Goal: Task Accomplishment & Management: Use online tool/utility

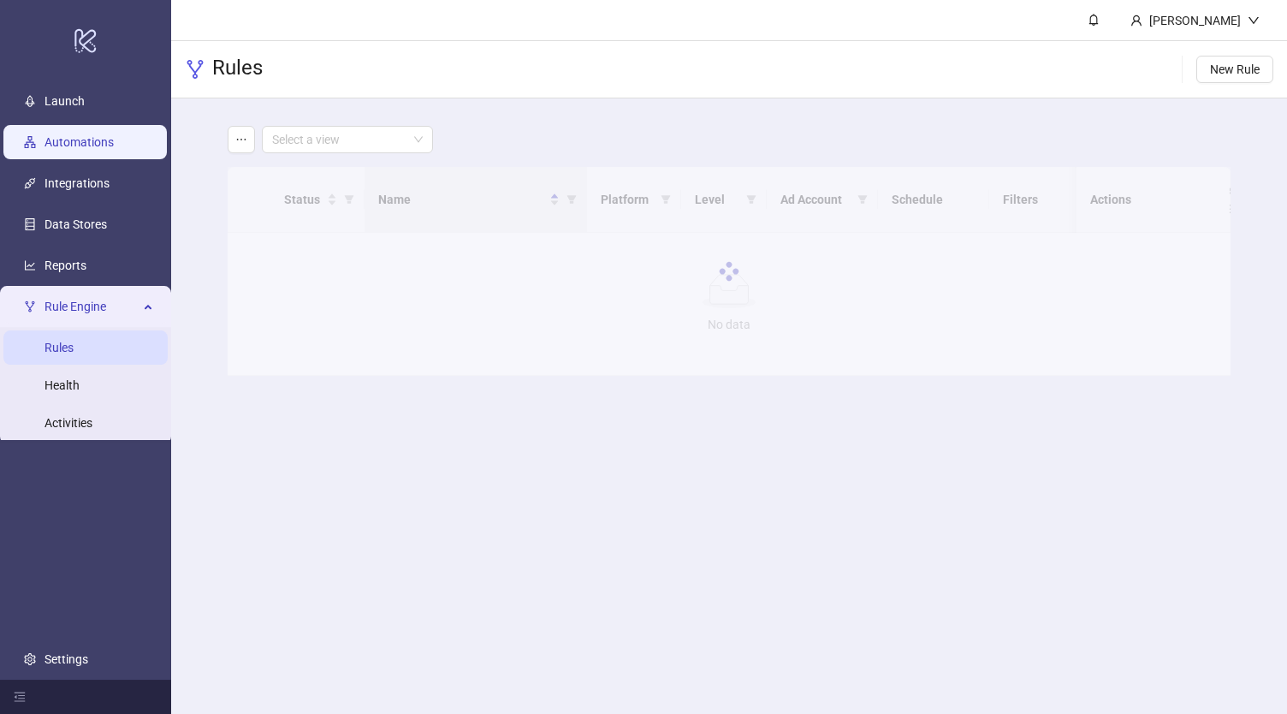
click at [99, 136] on link "Automations" at bounding box center [79, 142] width 69 height 14
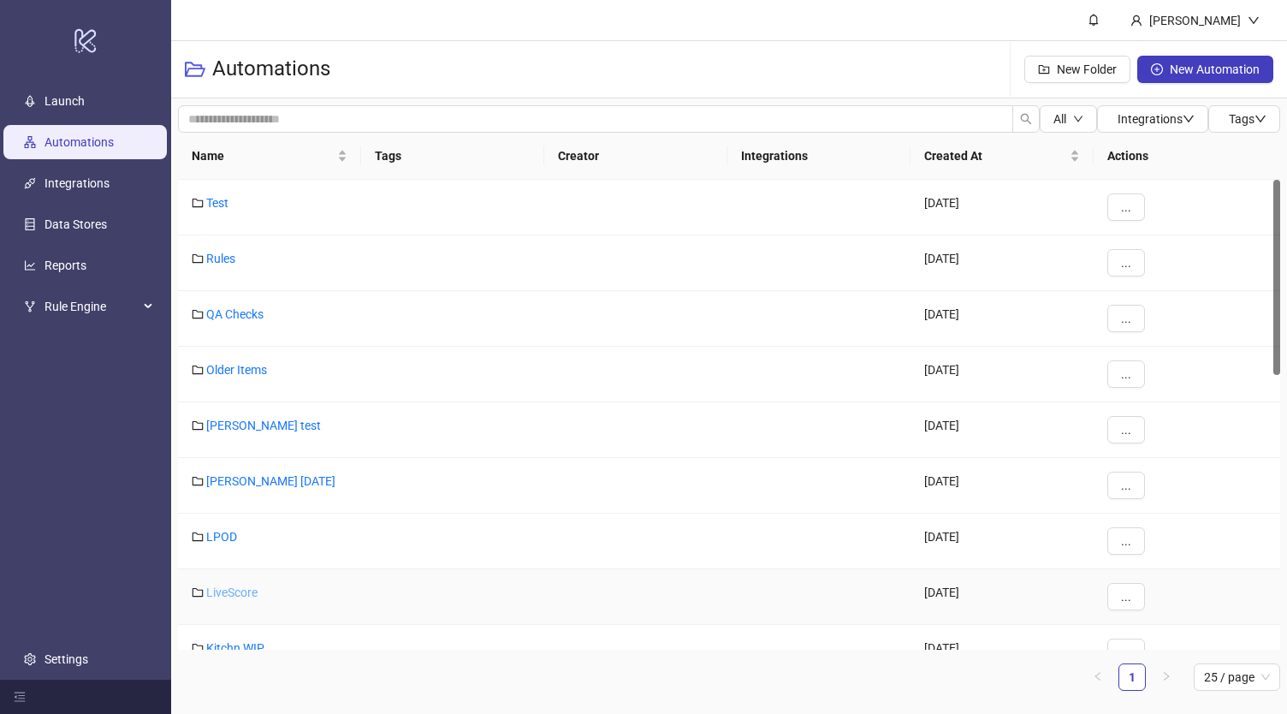
click at [223, 586] on link "LiveScore" at bounding box center [231, 592] width 51 height 14
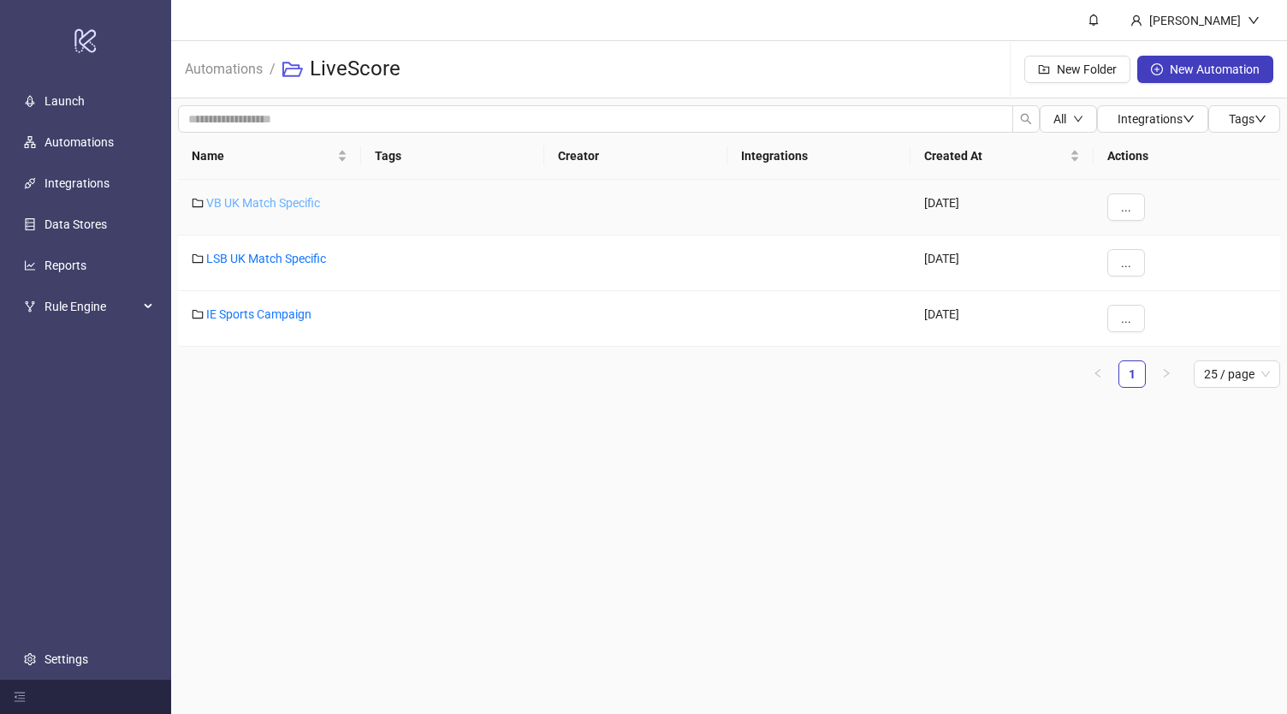
click at [272, 200] on link "VB UK Match Specific" at bounding box center [263, 203] width 114 height 14
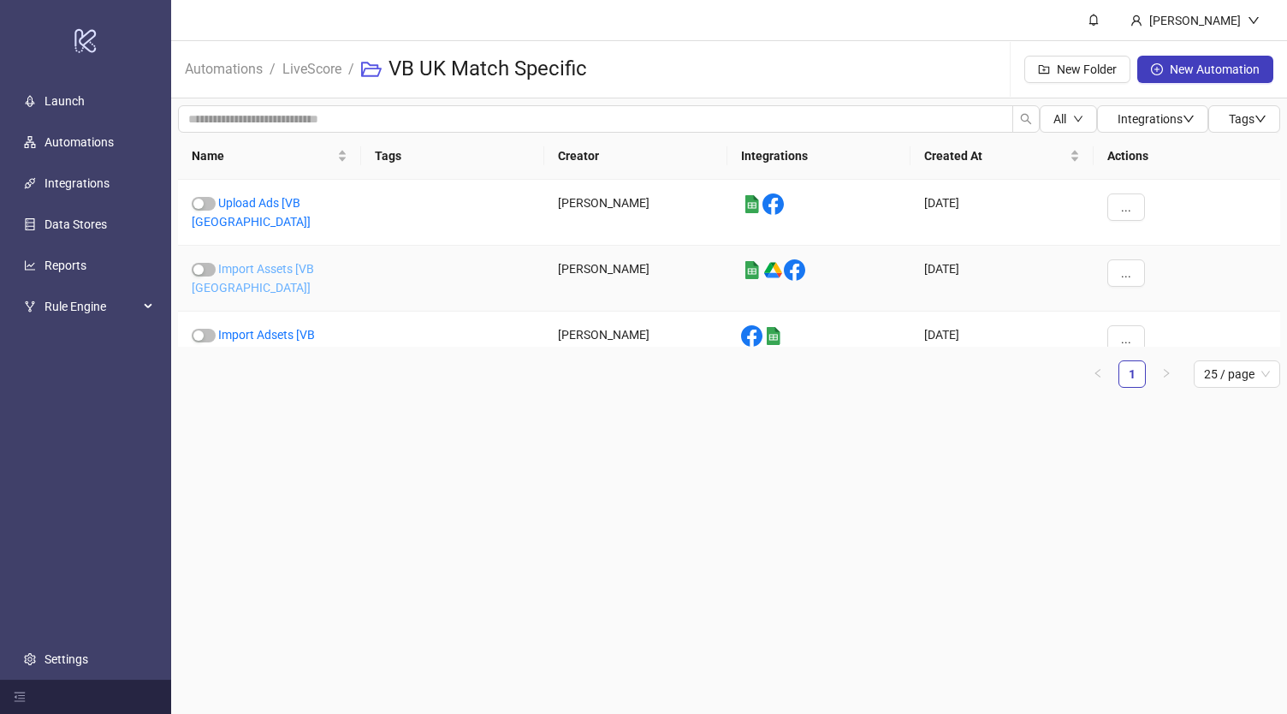
click at [291, 262] on link "Import Assets [VB [GEOGRAPHIC_DATA]]" at bounding box center [253, 278] width 122 height 33
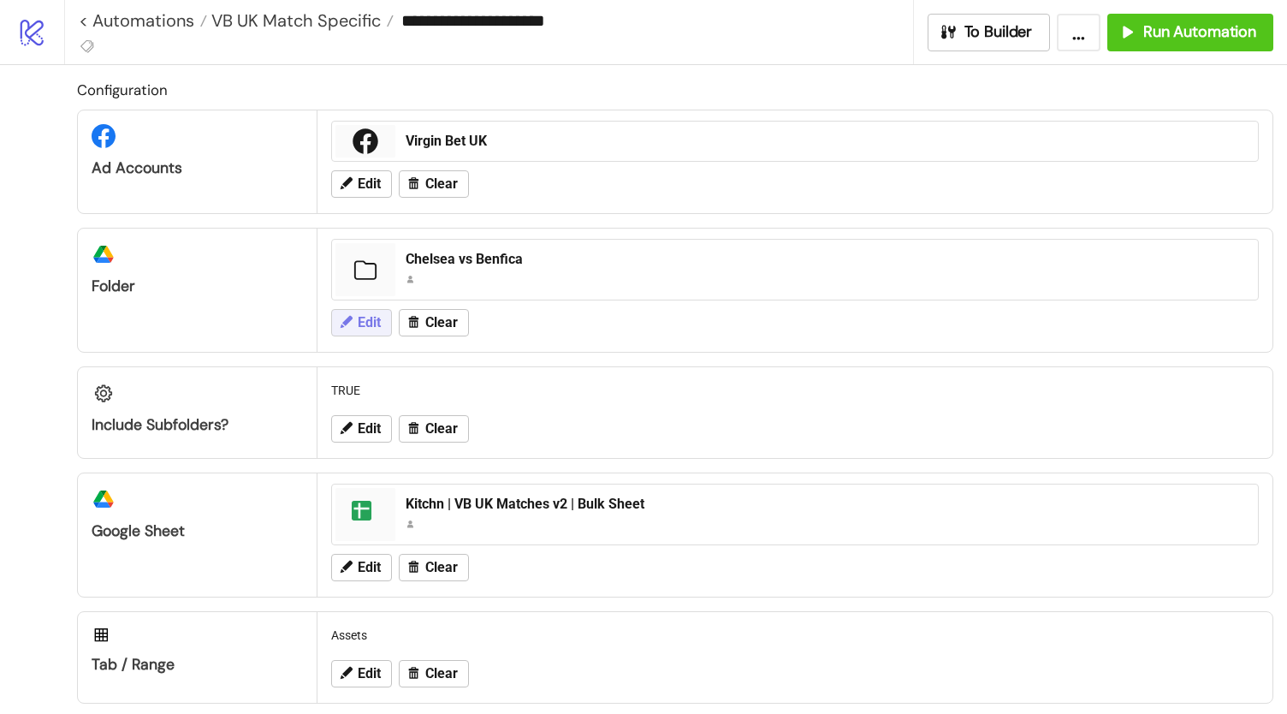
click at [367, 315] on span "Edit" at bounding box center [369, 322] width 23 height 15
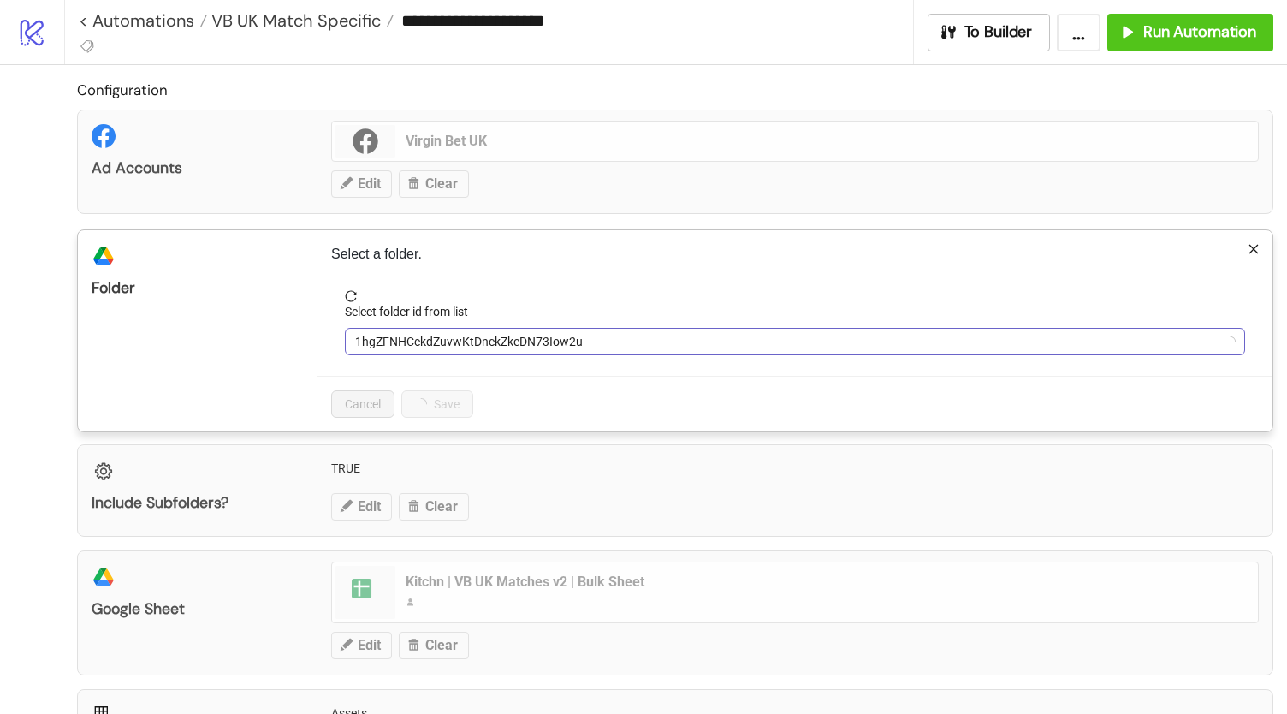
click at [438, 332] on span "1hgZFNHCckdZuvwKtDnckZkeDN73Iow2u" at bounding box center [795, 342] width 880 height 26
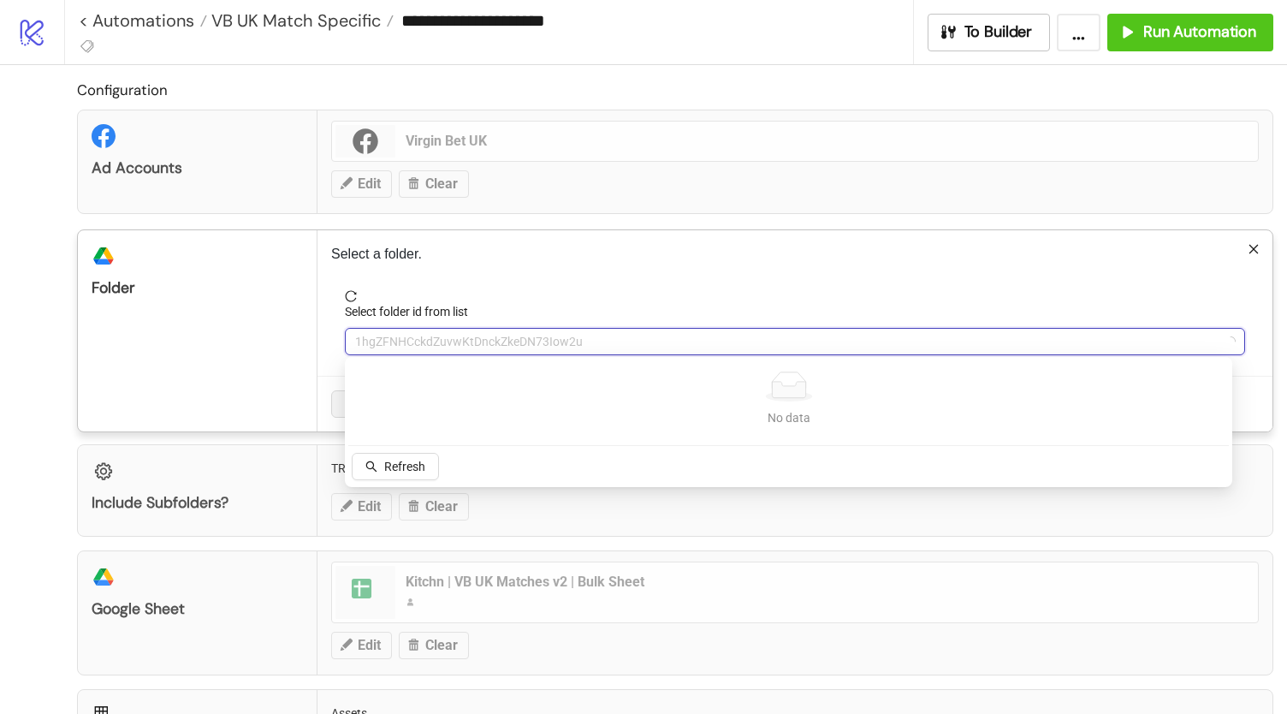
click at [455, 287] on div "Select a folder. Select folder id from list 1hgZFNHCckdZuvwKtDnckZkeDN73Iow2u C…" at bounding box center [795, 330] width 955 height 201
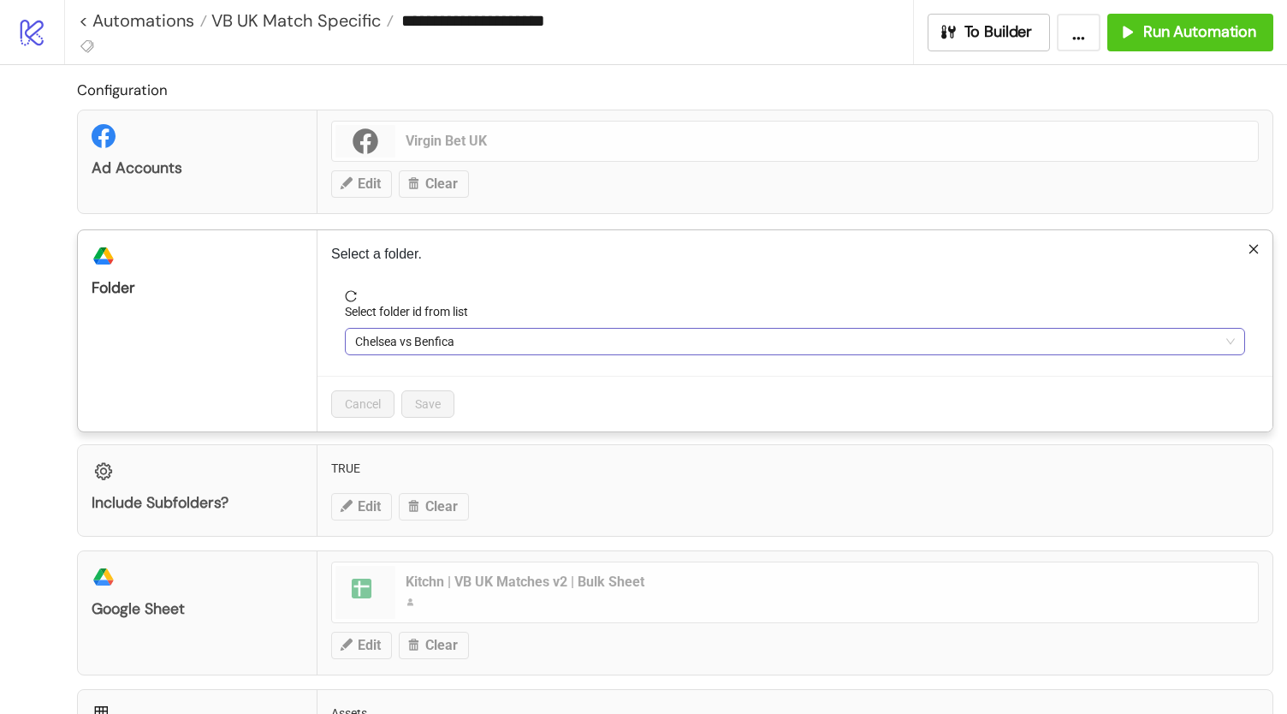
click at [418, 348] on span "Chelsea vs Benfica" at bounding box center [795, 342] width 880 height 26
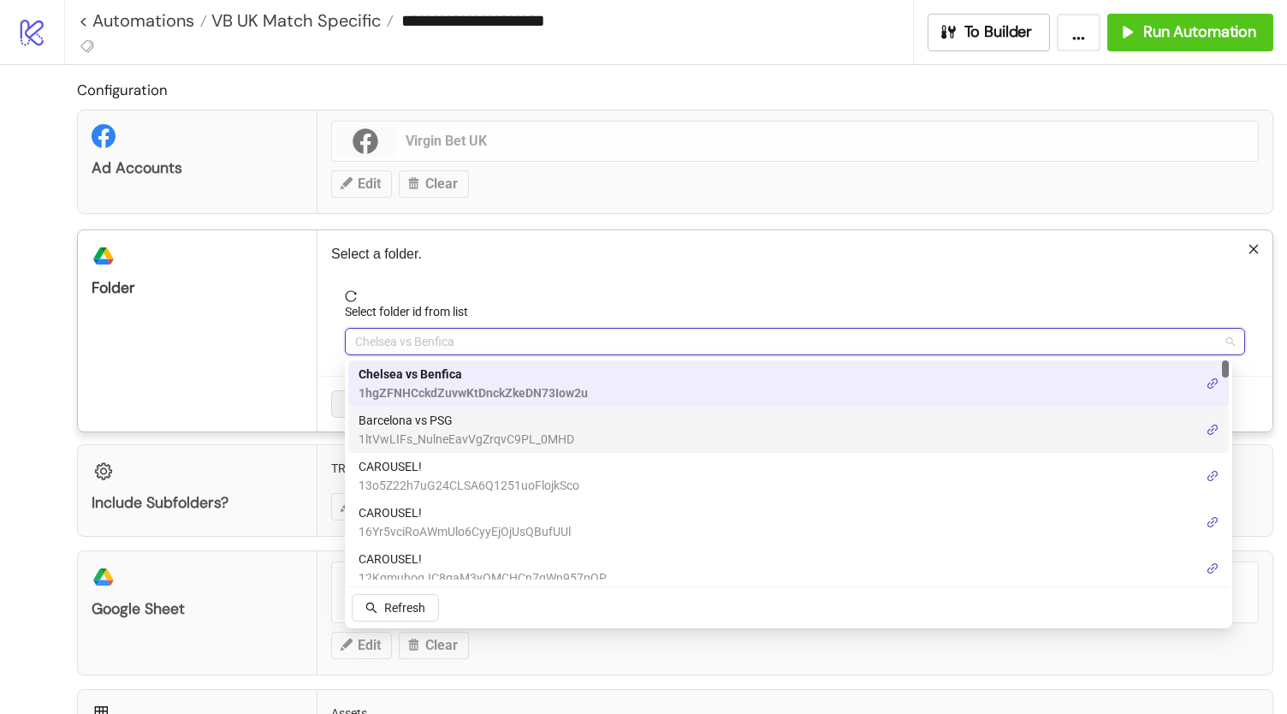
click at [241, 434] on div "Configuration Ad Accounts Virgin Bet UK Edit Clear platform/google_drive Folder…" at bounding box center [675, 483] width 1197 height 809
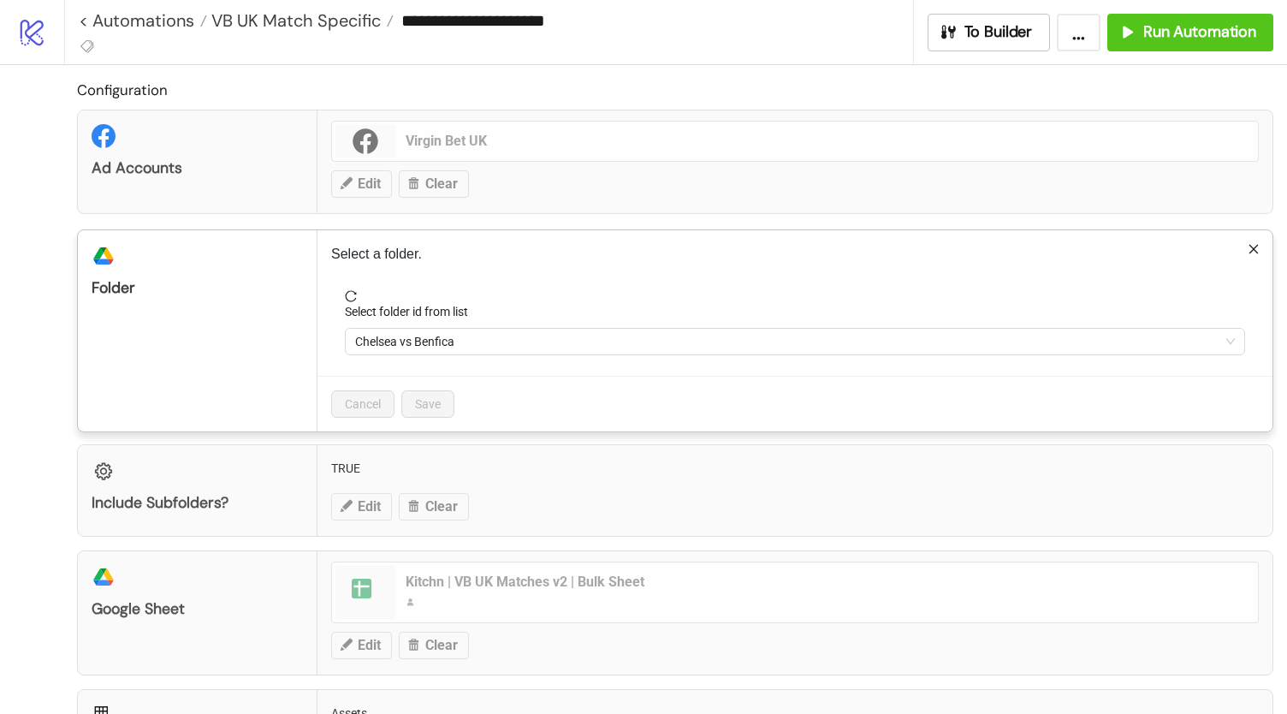
click at [21, 371] on div "**********" at bounding box center [643, 357] width 1287 height 714
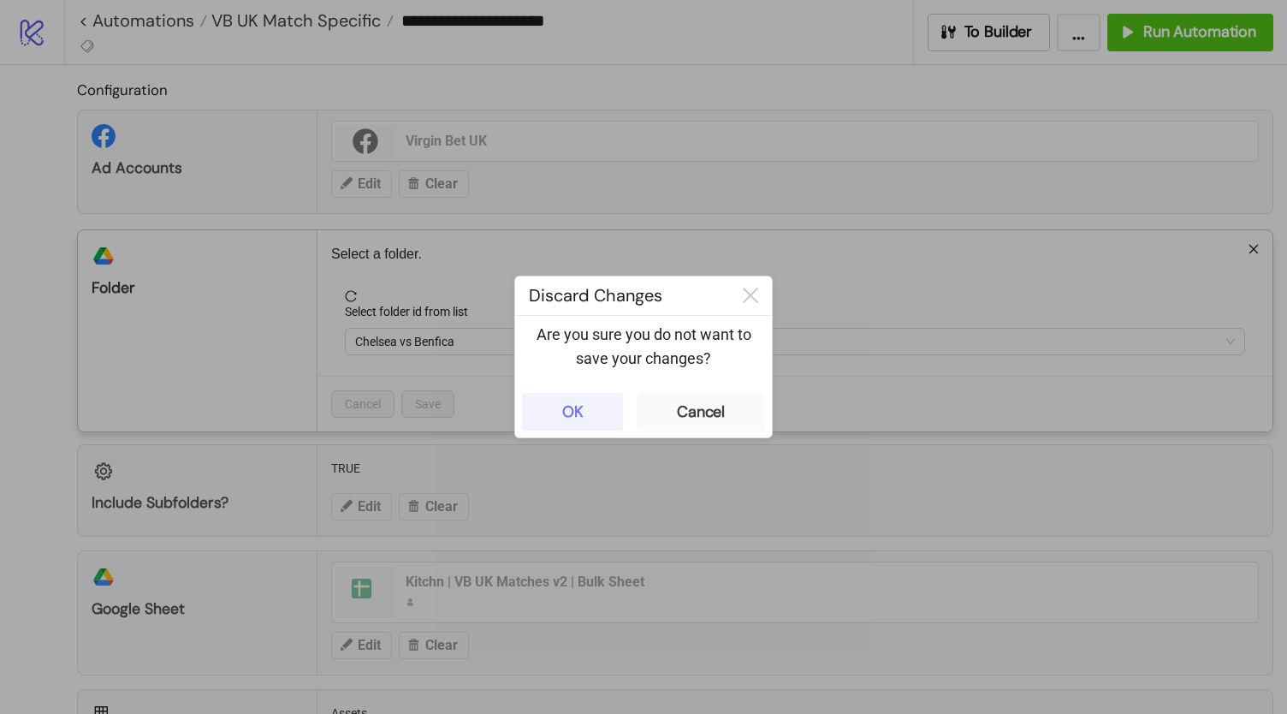
click at [589, 413] on button "OK" at bounding box center [572, 412] width 101 height 38
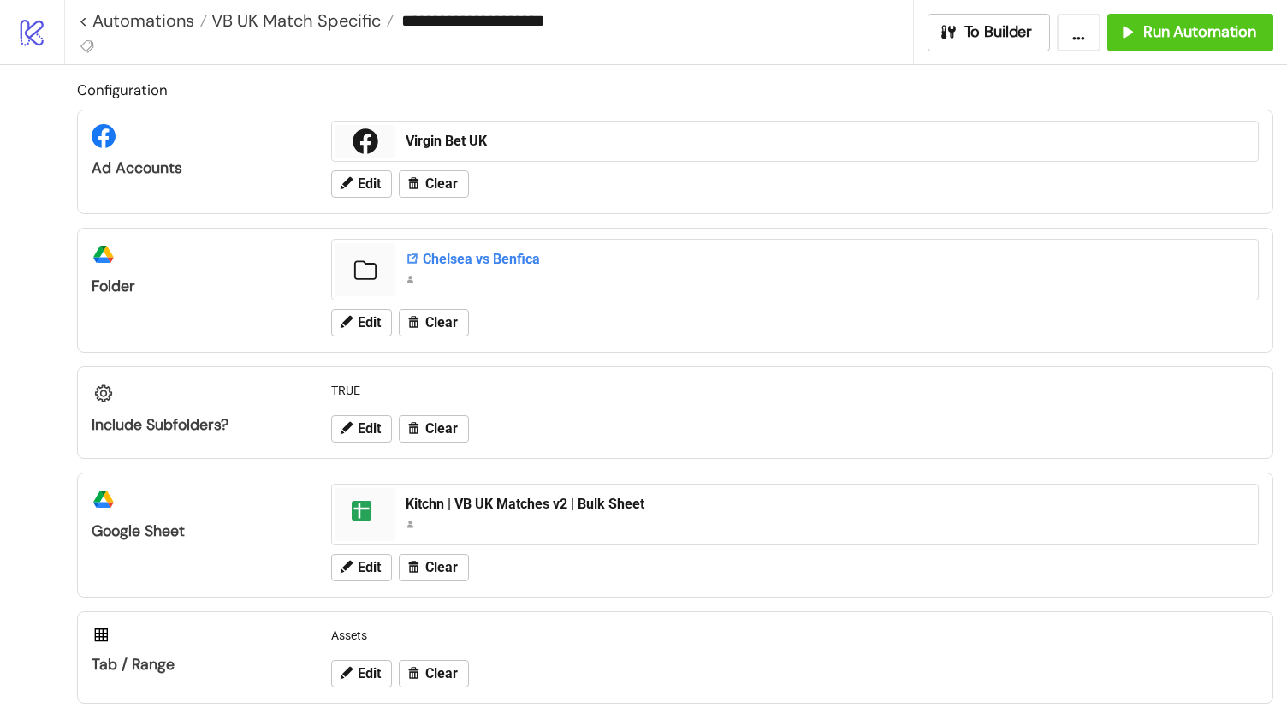
click at [470, 258] on div "Chelsea vs Benfica" at bounding box center [827, 259] width 842 height 19
click at [364, 324] on span "Edit" at bounding box center [369, 322] width 23 height 15
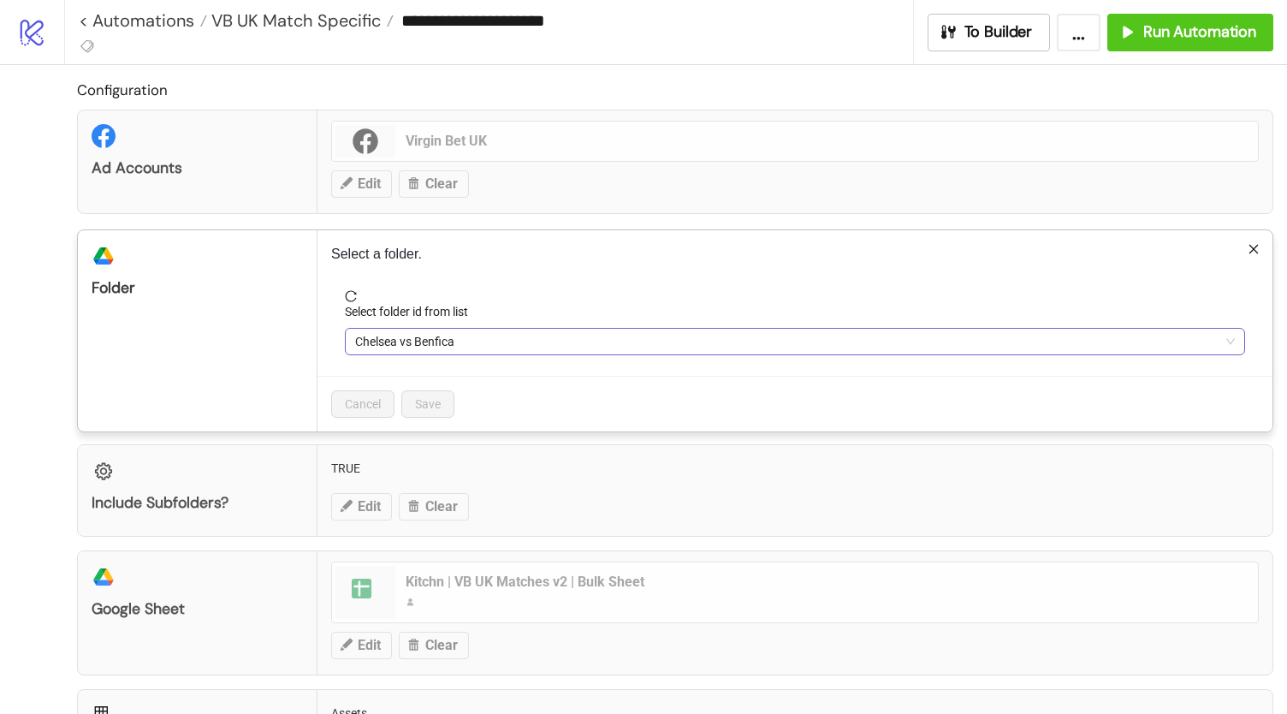
click at [426, 337] on span "Chelsea vs Benfica" at bounding box center [795, 342] width 880 height 26
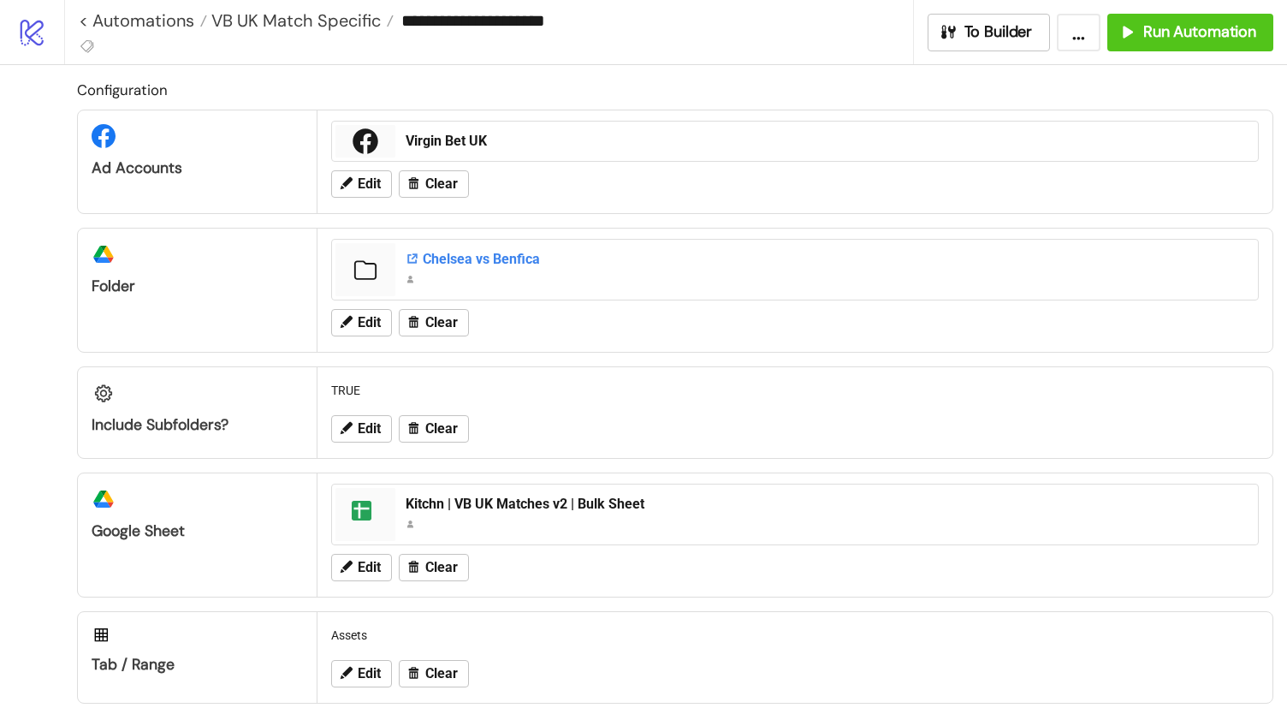
click at [437, 262] on div "Chelsea vs Benfica" at bounding box center [827, 259] width 842 height 19
click at [371, 319] on span "Edit" at bounding box center [369, 322] width 23 height 15
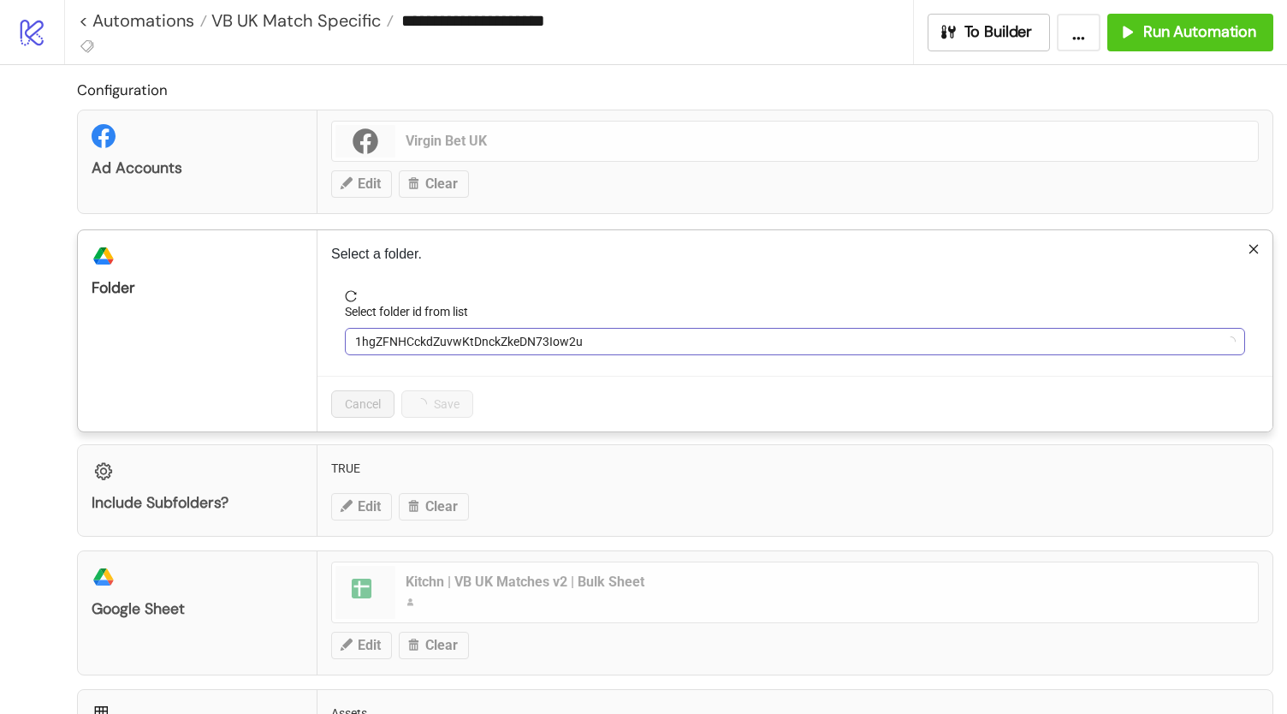
click at [441, 348] on span "1hgZFNHCckdZuvwKtDnckZkeDN73Iow2u" at bounding box center [795, 342] width 880 height 26
click at [441, 348] on span "Chelsea vs Benfica" at bounding box center [795, 342] width 880 height 26
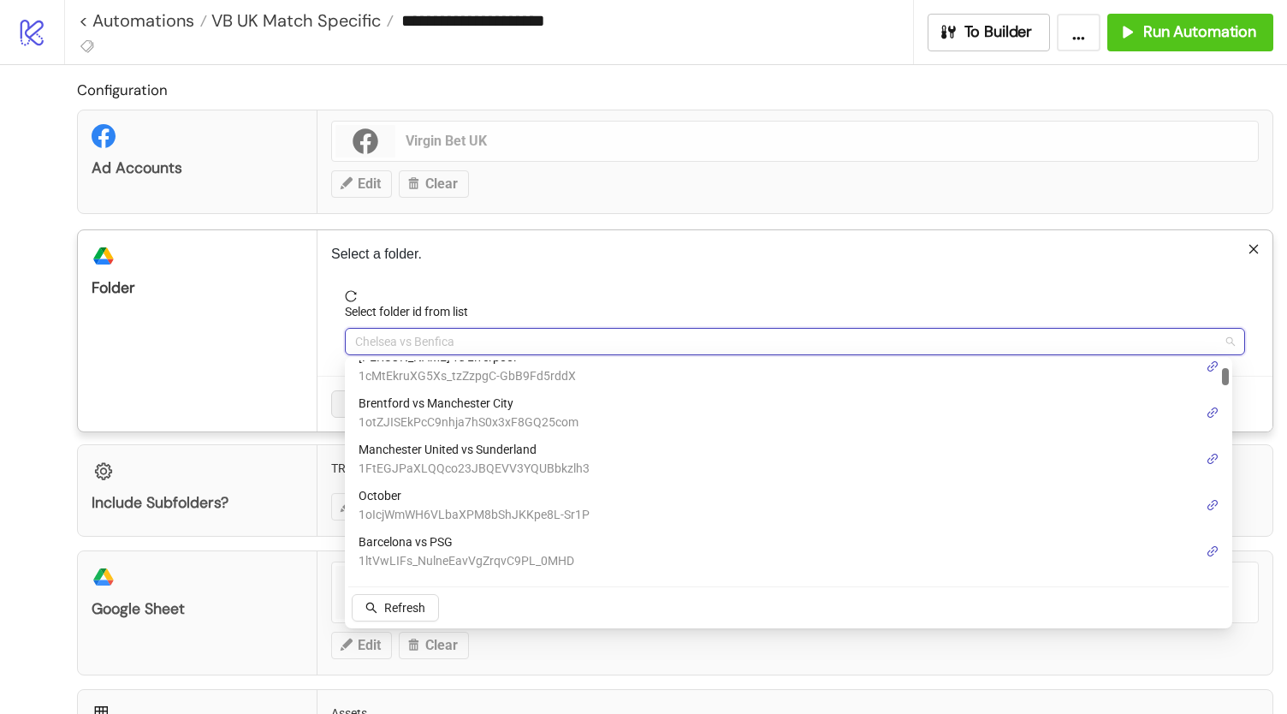
scroll to position [113, 0]
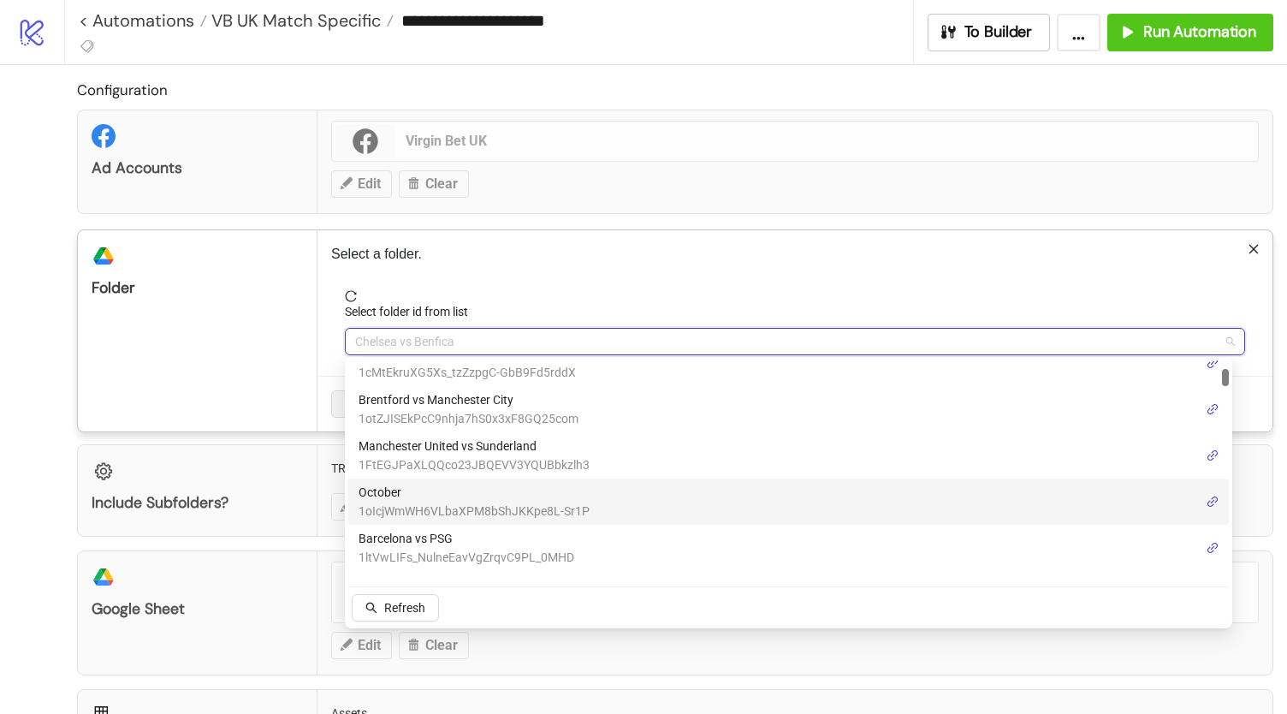
click at [517, 509] on span "1oIcjWmWH6VLbaXPM8bShJKKpe8L-Sr1P" at bounding box center [474, 511] width 231 height 19
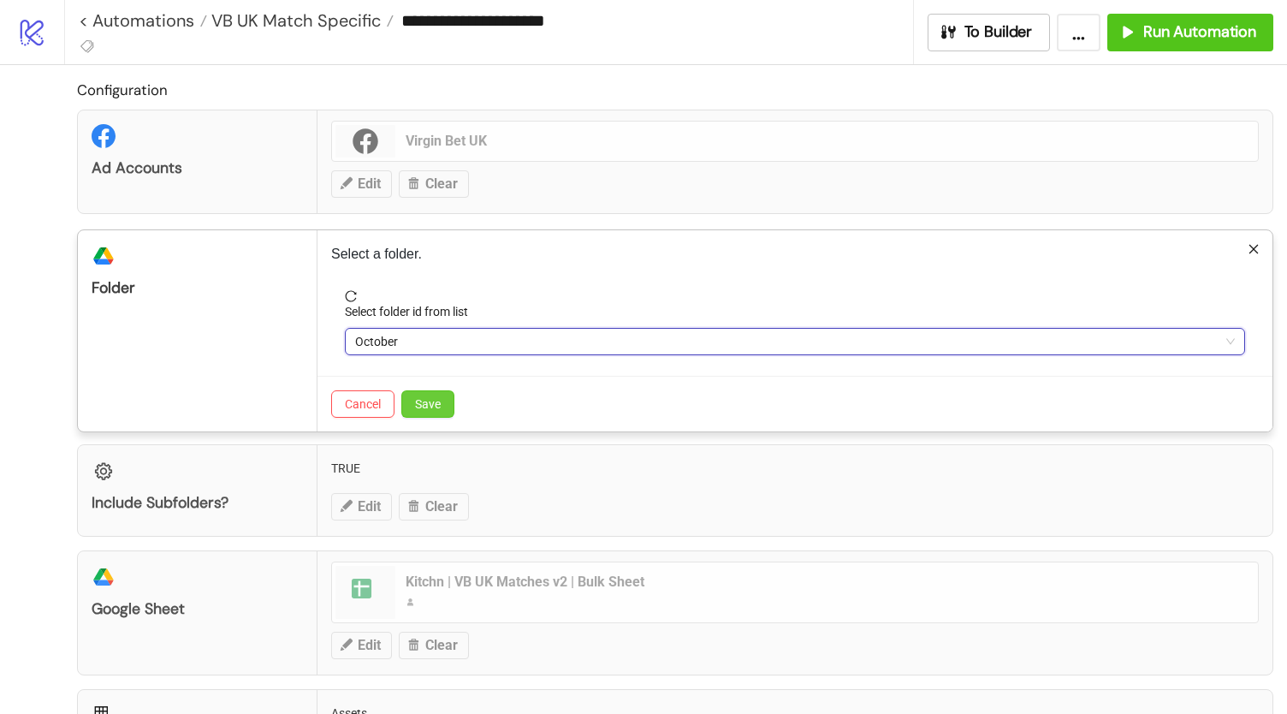
click at [430, 413] on button "Save" at bounding box center [427, 403] width 53 height 27
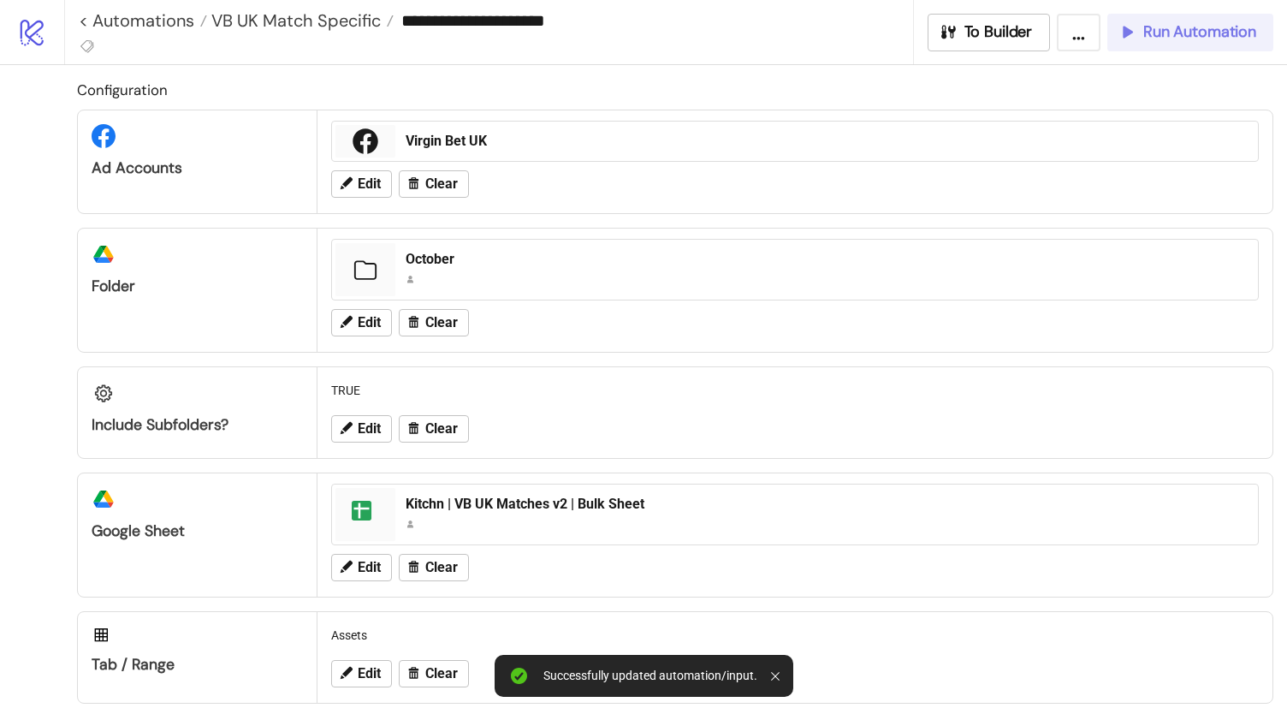
click at [1214, 33] on span "Run Automation" at bounding box center [1200, 32] width 113 height 20
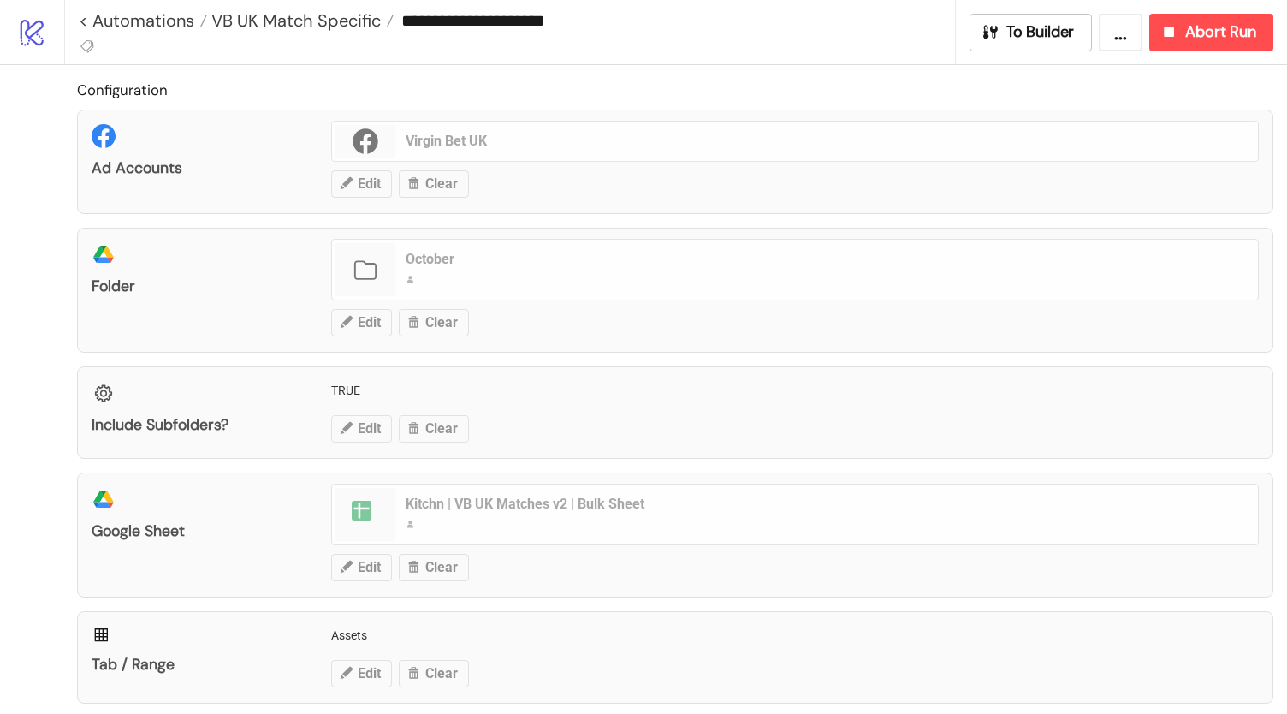
click at [12, 254] on div "Configuration Ad Accounts Virgin Bet UK Edit Clear platform/google_drive Folder…" at bounding box center [643, 451] width 1287 height 772
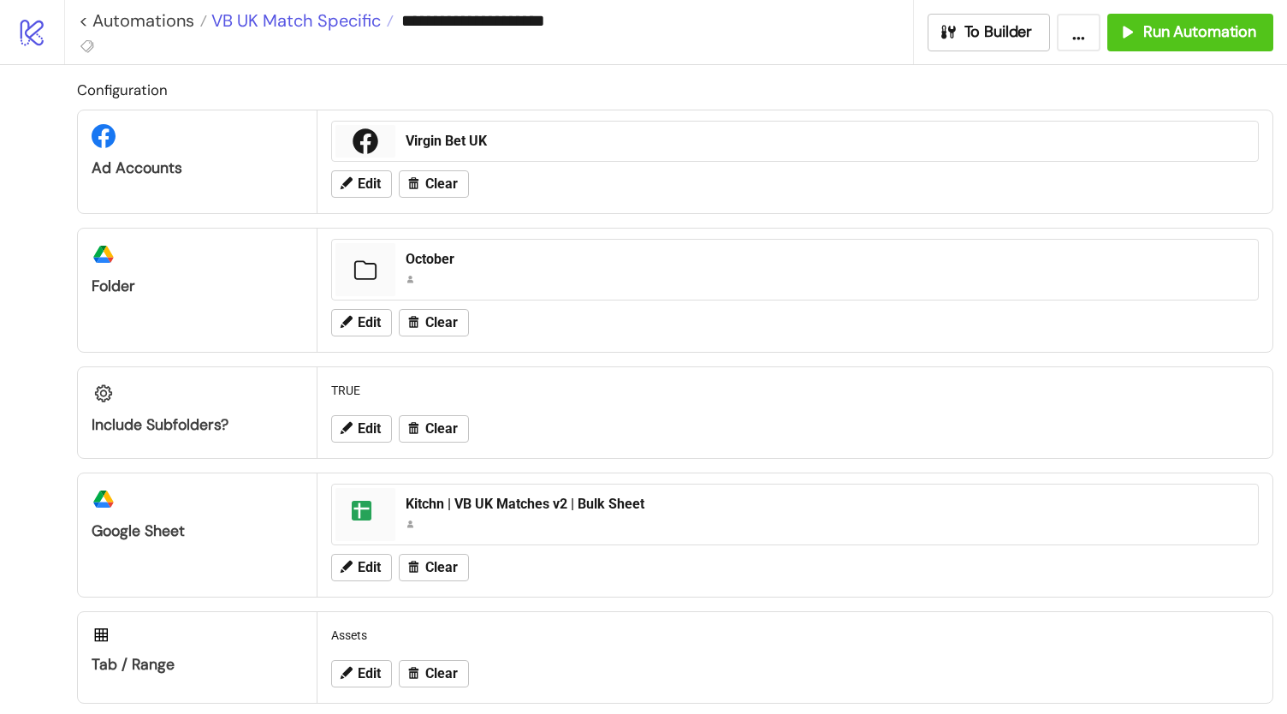
click at [291, 17] on span "VB UK Match Specific" at bounding box center [294, 20] width 174 height 22
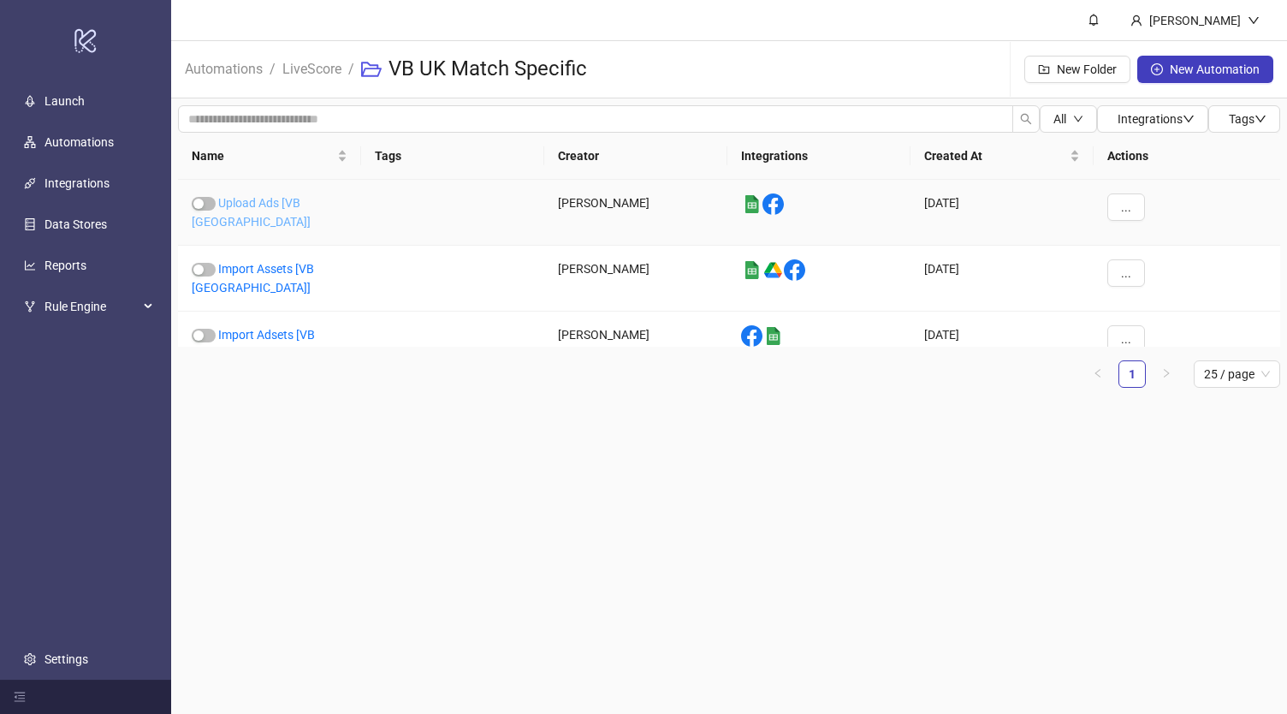
click at [286, 205] on link "Upload Ads [VB [GEOGRAPHIC_DATA]]" at bounding box center [251, 212] width 119 height 33
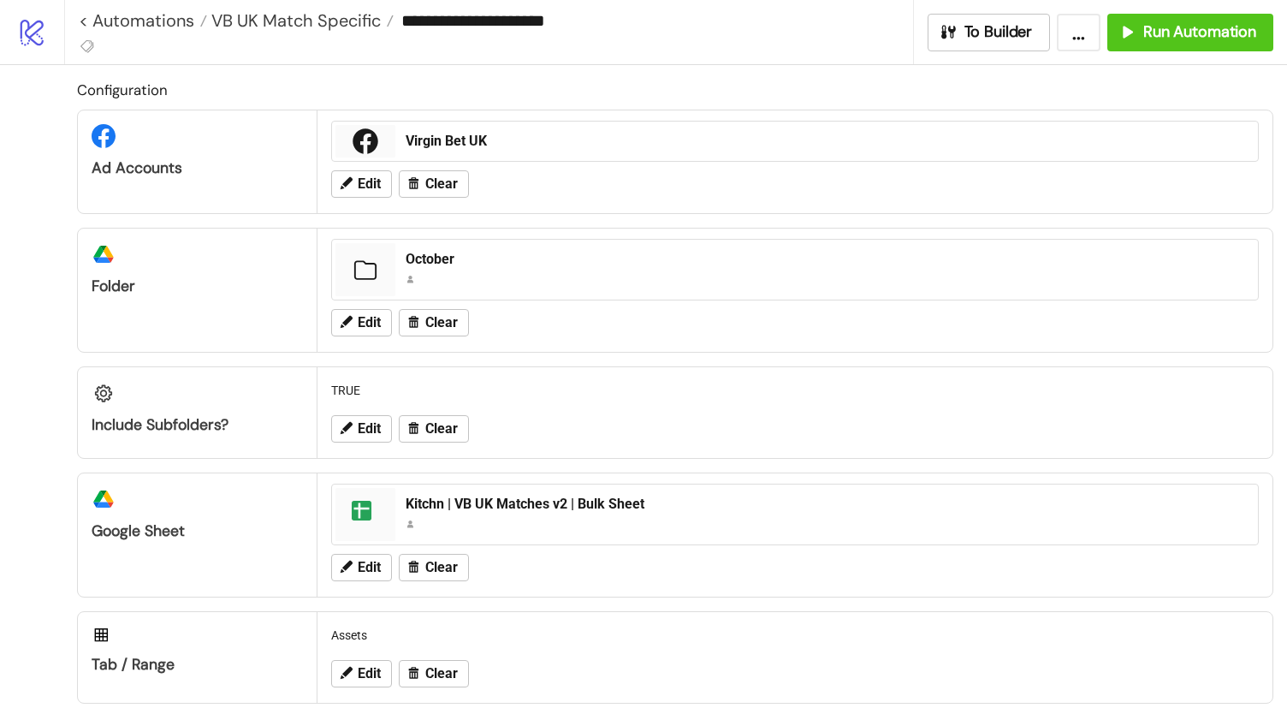
type input "**********"
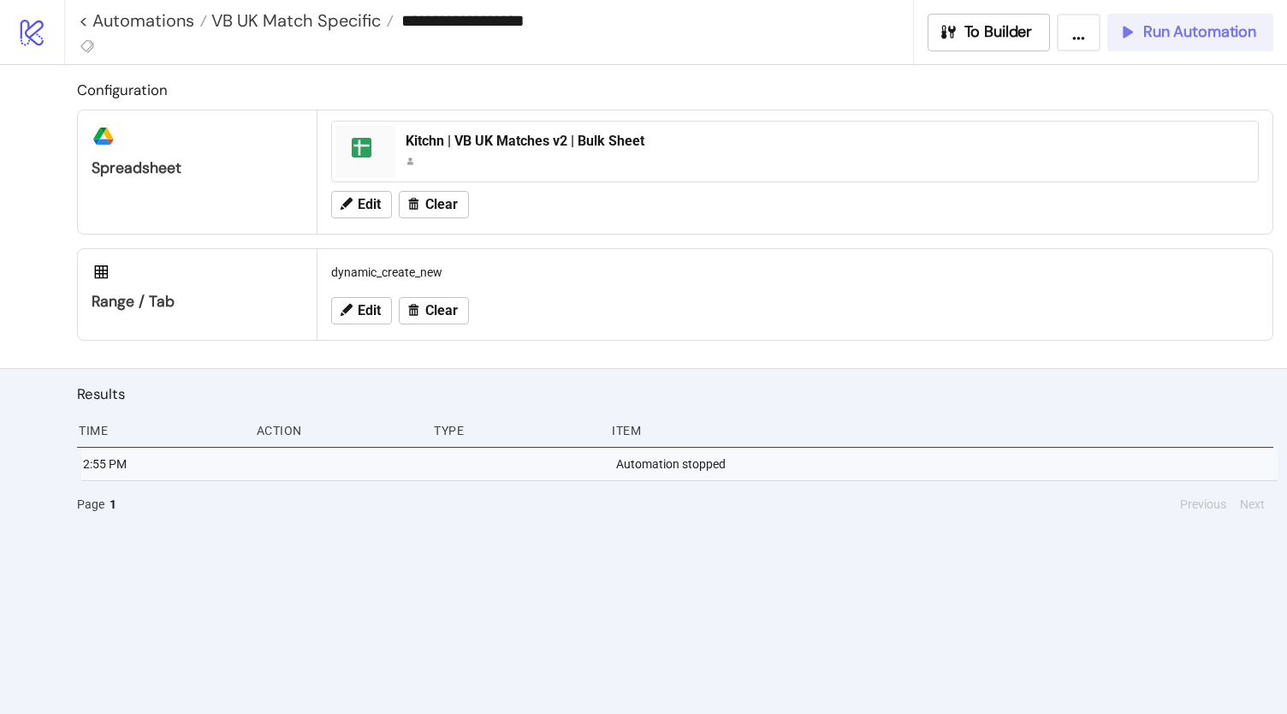
click at [1139, 39] on div "Run Automation" at bounding box center [1187, 32] width 139 height 20
